Goal: Check status

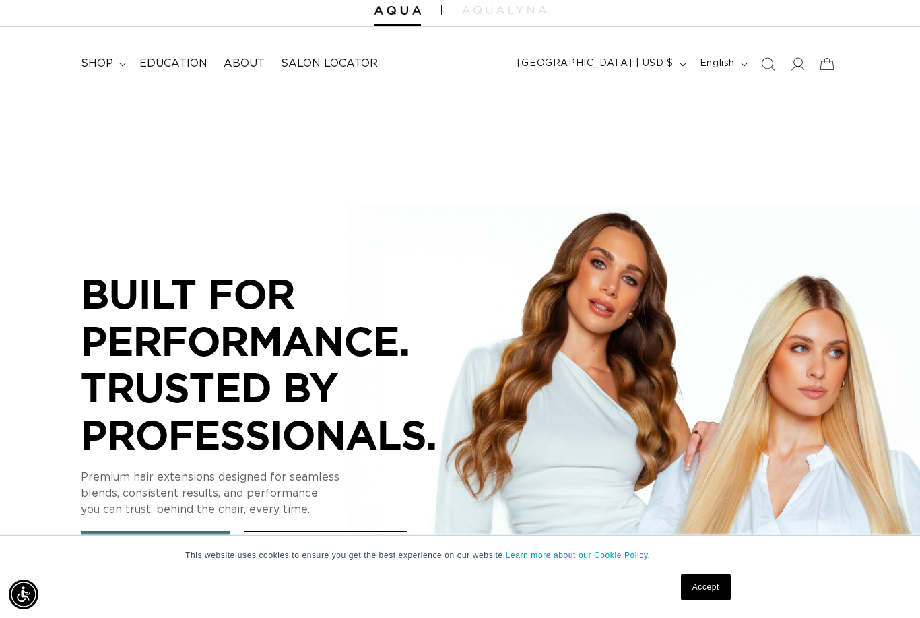
scroll to position [46, 0]
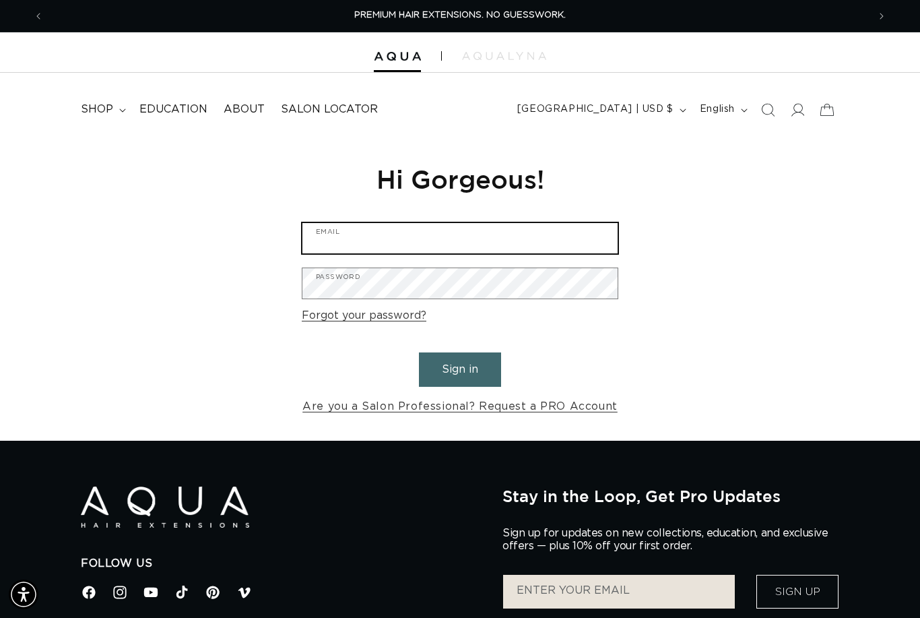
type input "[DOMAIN_NAME][EMAIL_ADDRESS][DOMAIN_NAME]"
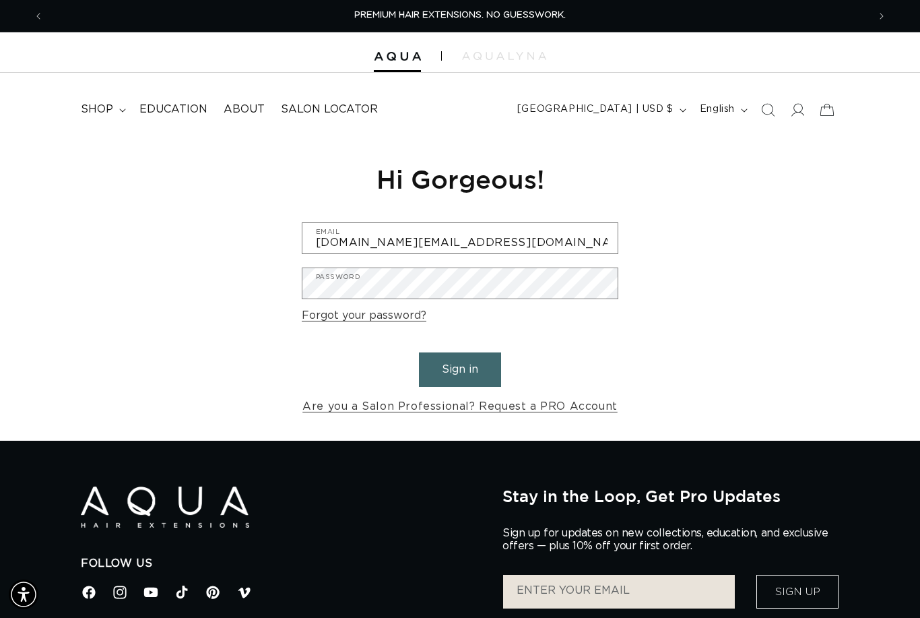
click at [460, 367] on button "Sign in" at bounding box center [460, 369] width 82 height 34
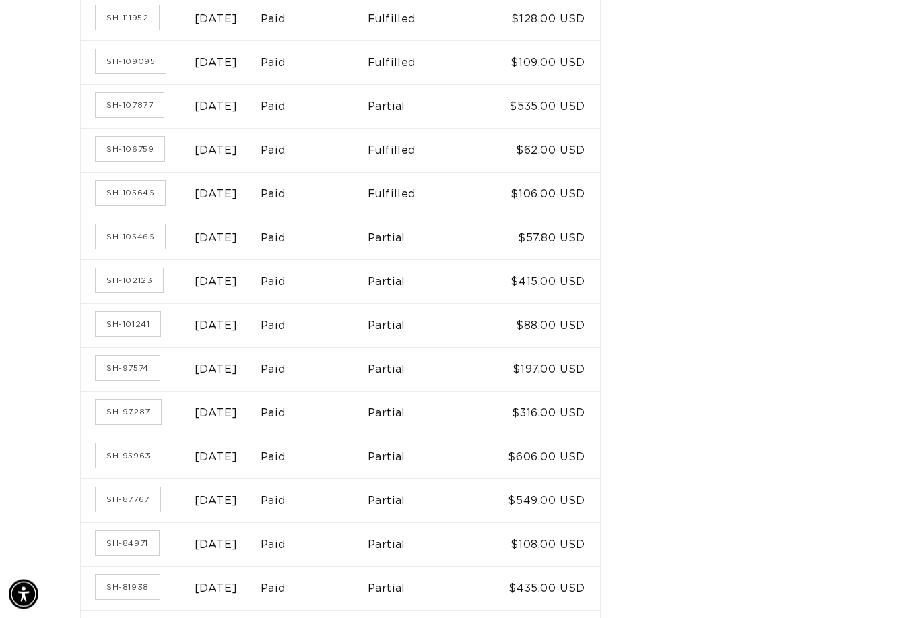
scroll to position [502, 0]
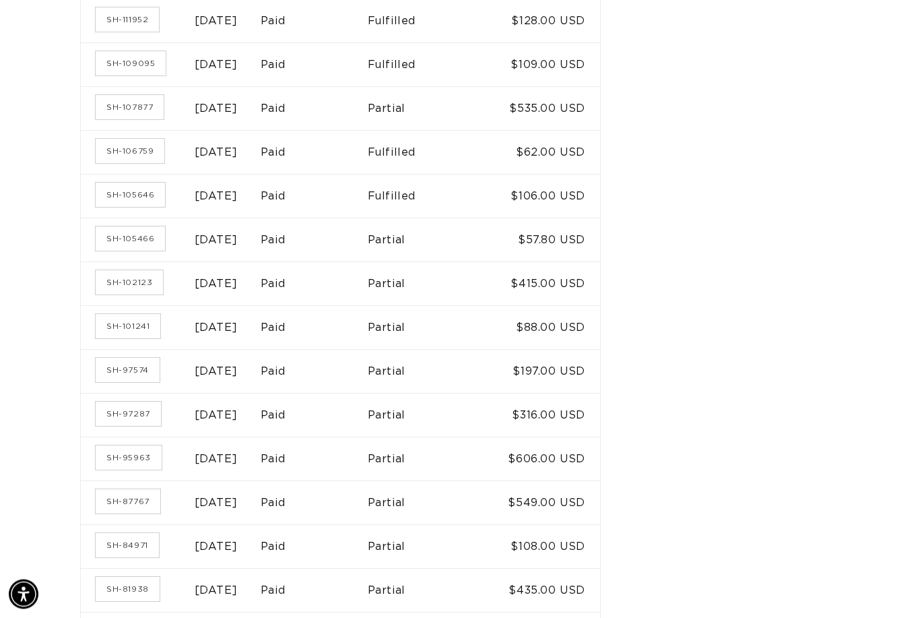
click at [600, 320] on td "$88.00 USD" at bounding box center [548, 328] width 104 height 44
click at [145, 320] on link "SH-101241" at bounding box center [128, 326] width 65 height 24
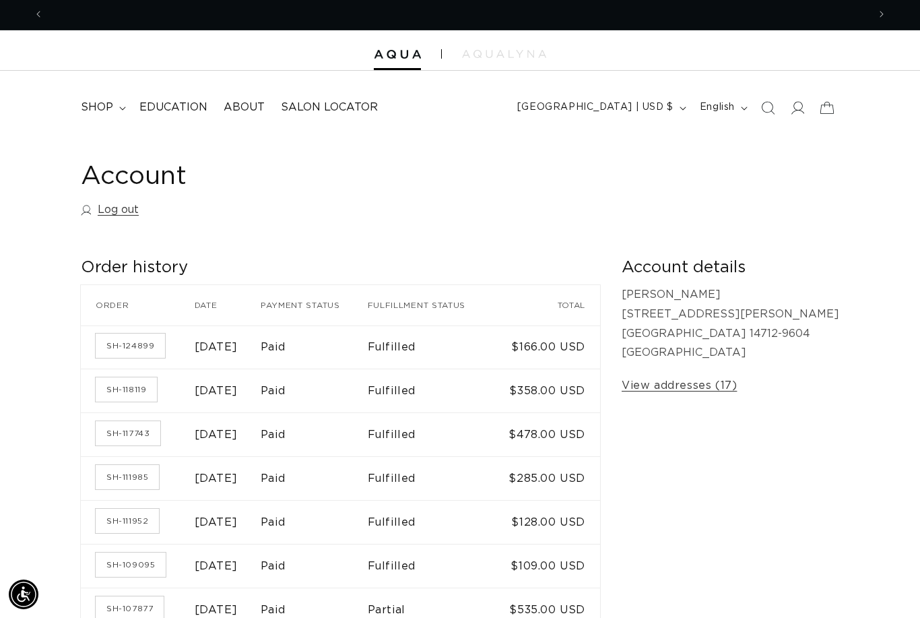
scroll to position [0, 824]
